Goal: Task Accomplishment & Management: Manage account settings

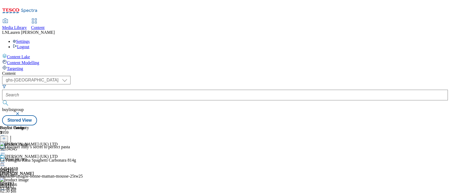
select select "ghs-[GEOGRAPHIC_DATA]"
click at [426, 39] on div "Settings Logout" at bounding box center [225, 44] width 446 height 10
click at [29, 44] on link "Logout" at bounding box center [21, 46] width 17 height 5
